Goal: Information Seeking & Learning: Learn about a topic

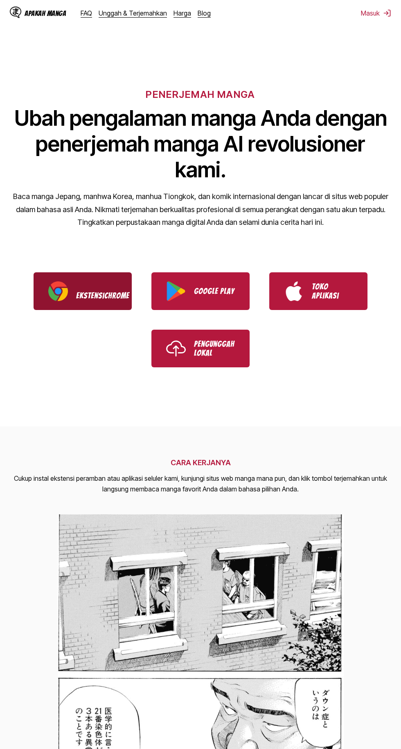
click at [84, 282] on p "Ekstensi Chrome" at bounding box center [96, 291] width 41 height 18
